Goal: Information Seeking & Learning: Compare options

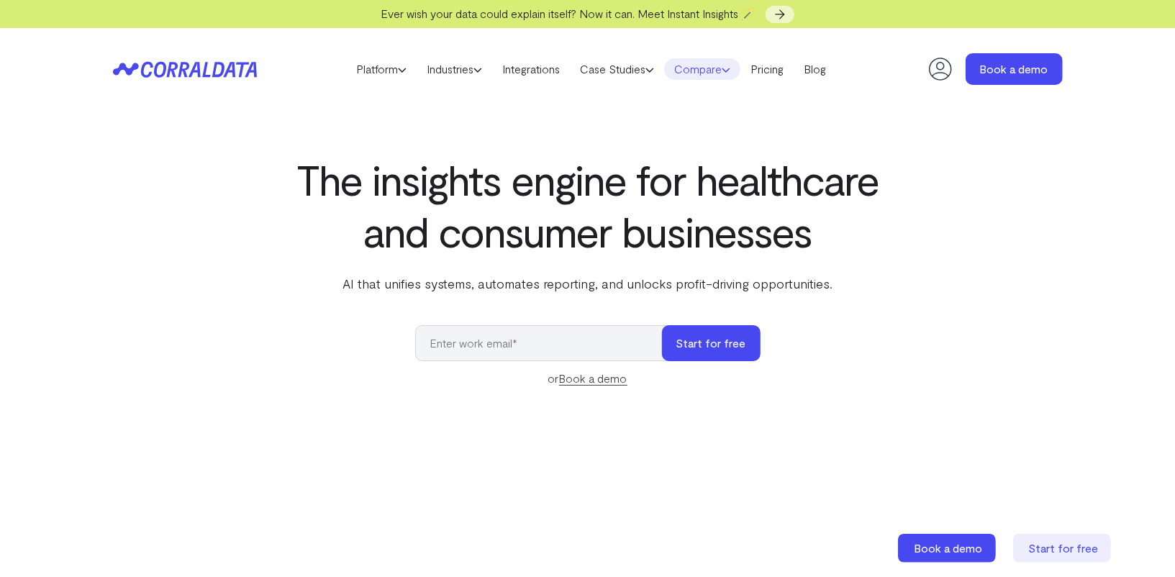
click at [725, 71] on link "Compare" at bounding box center [702, 69] width 76 height 22
click at [694, 73] on link "Compare" at bounding box center [702, 69] width 76 height 22
